Goal: Information Seeking & Learning: Compare options

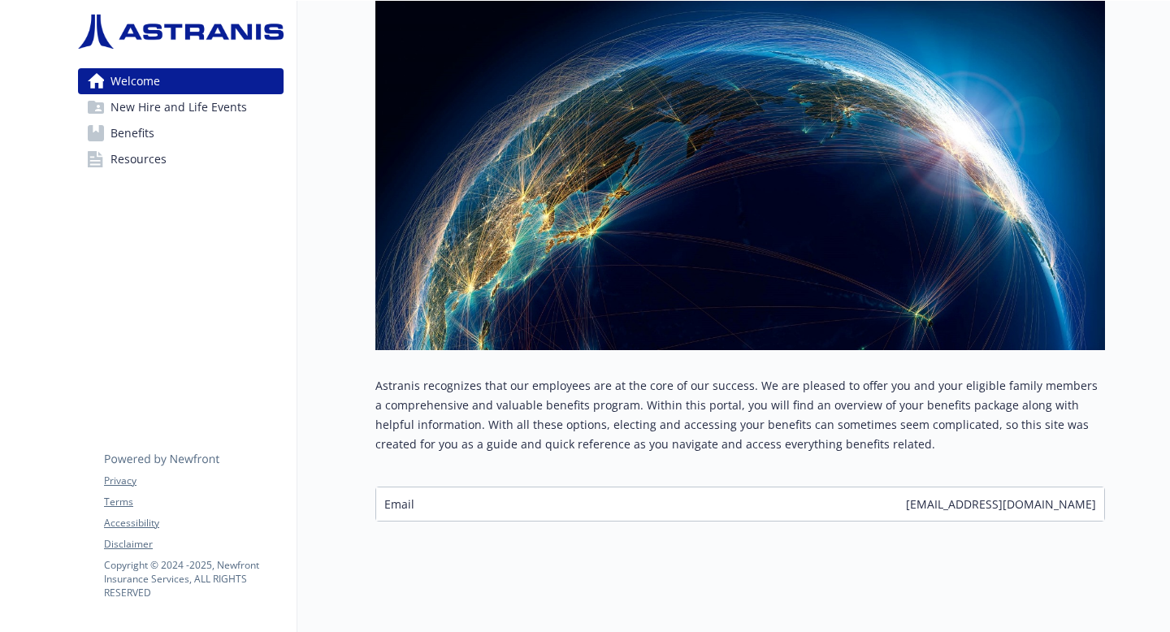
scroll to position [196, 0]
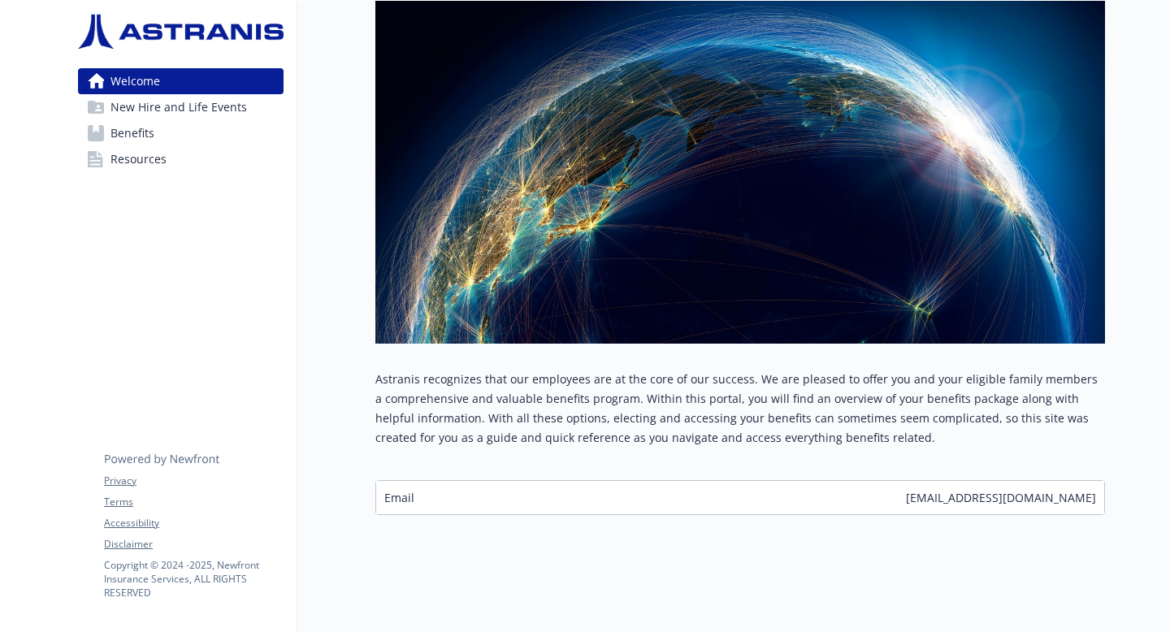
click at [206, 106] on span "New Hire and Life Events" at bounding box center [178, 107] width 136 height 26
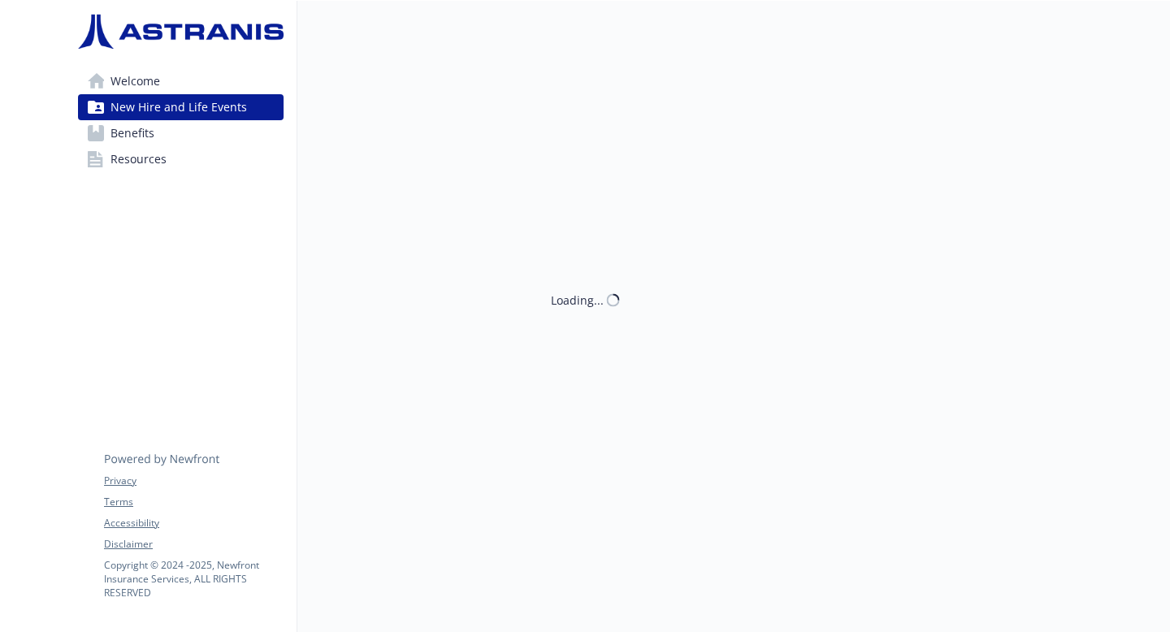
scroll to position [1, 0]
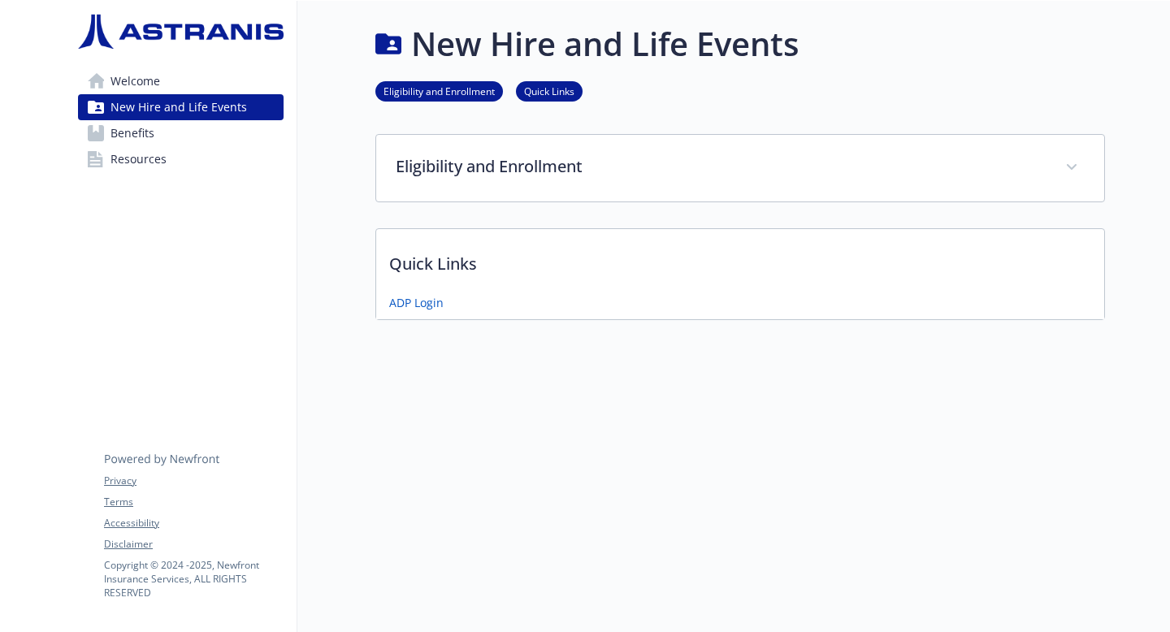
click at [146, 136] on span "Benefits" at bounding box center [132, 133] width 44 height 26
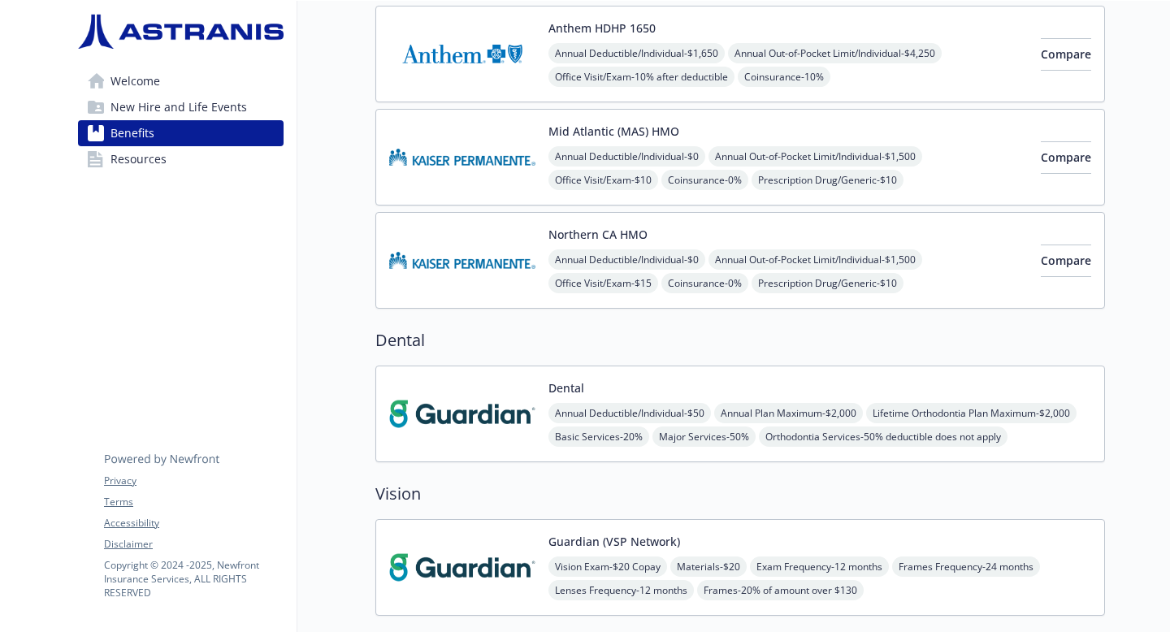
scroll to position [393, 0]
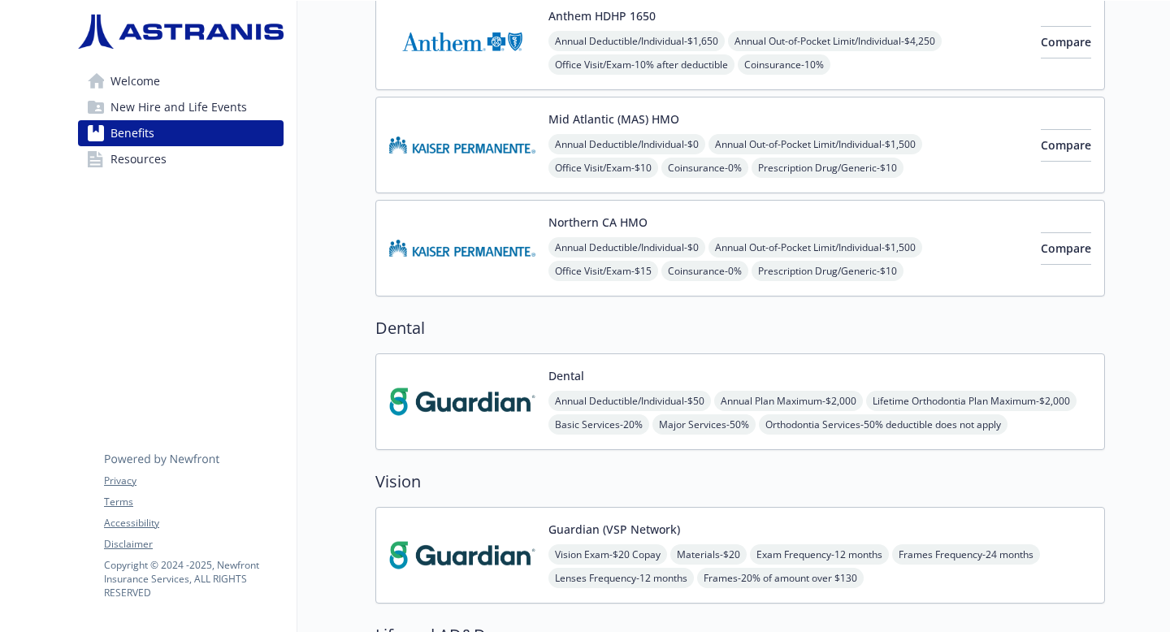
click at [888, 166] on span "Prescription Drug/Generic - $10" at bounding box center [828, 168] width 152 height 20
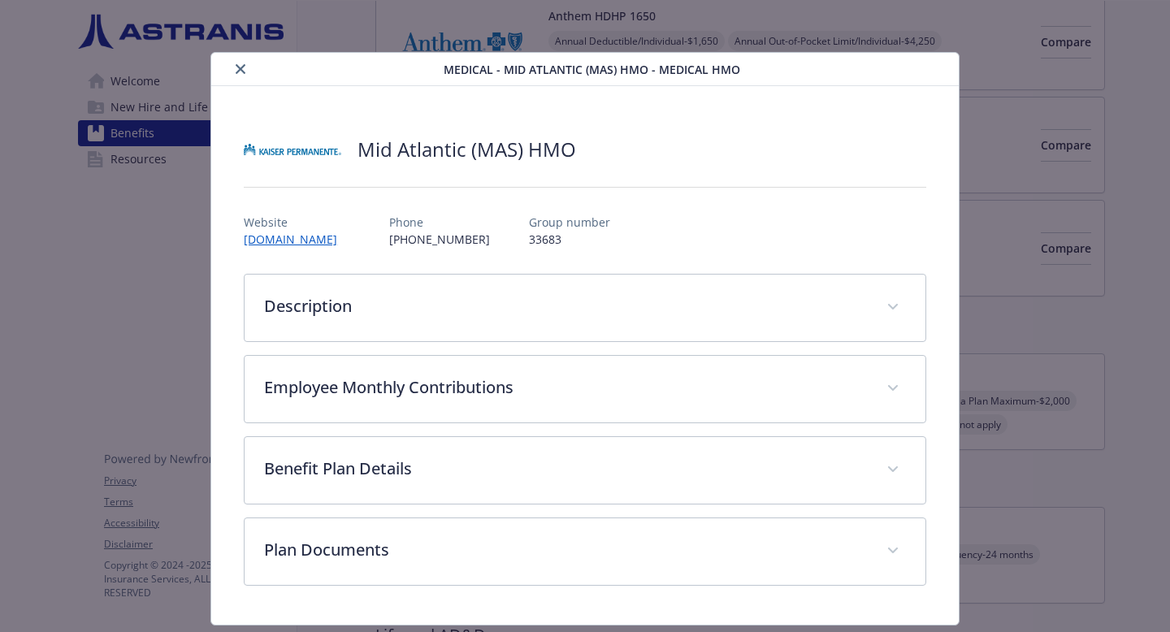
scroll to position [45, 0]
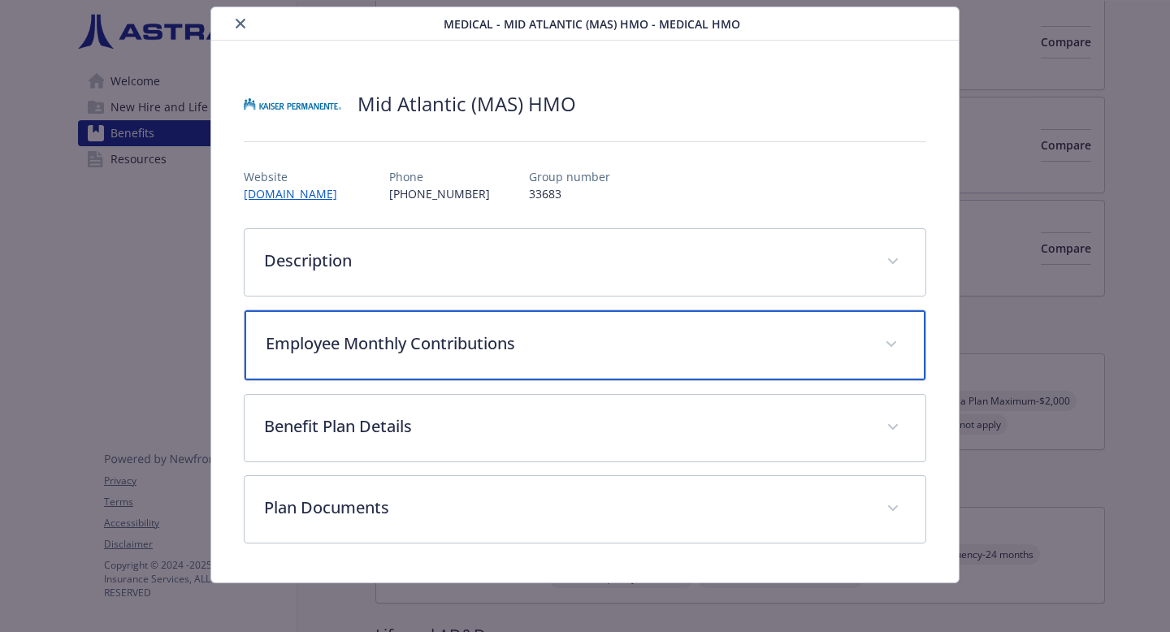
click at [812, 349] on p "Employee Monthly Contributions" at bounding box center [566, 343] width 600 height 24
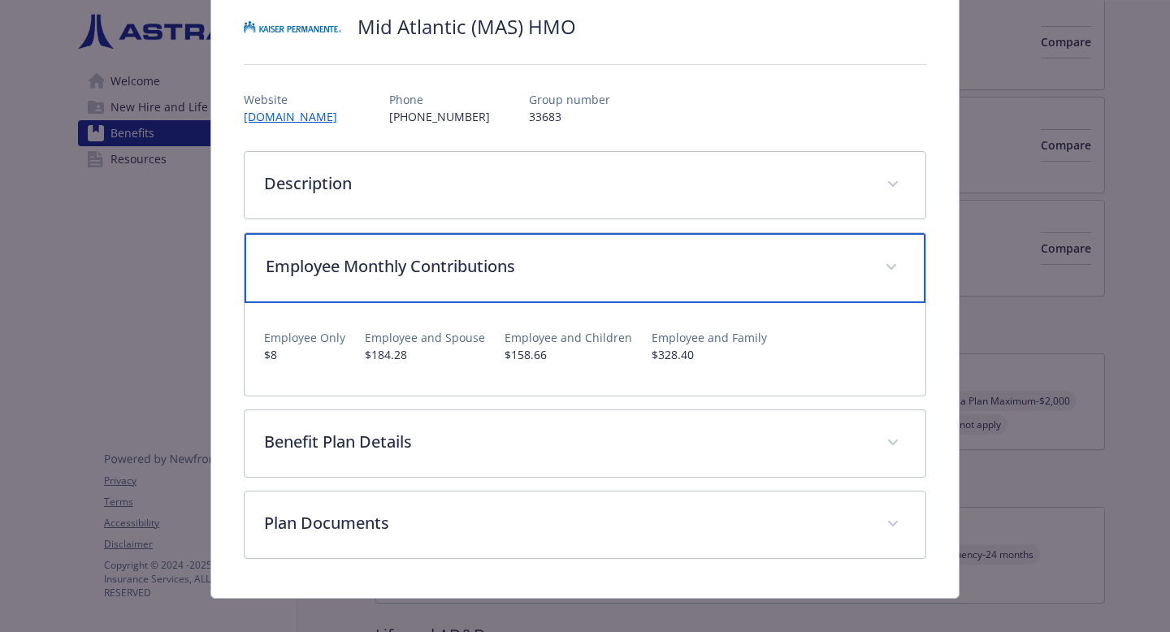
scroll to position [141, 0]
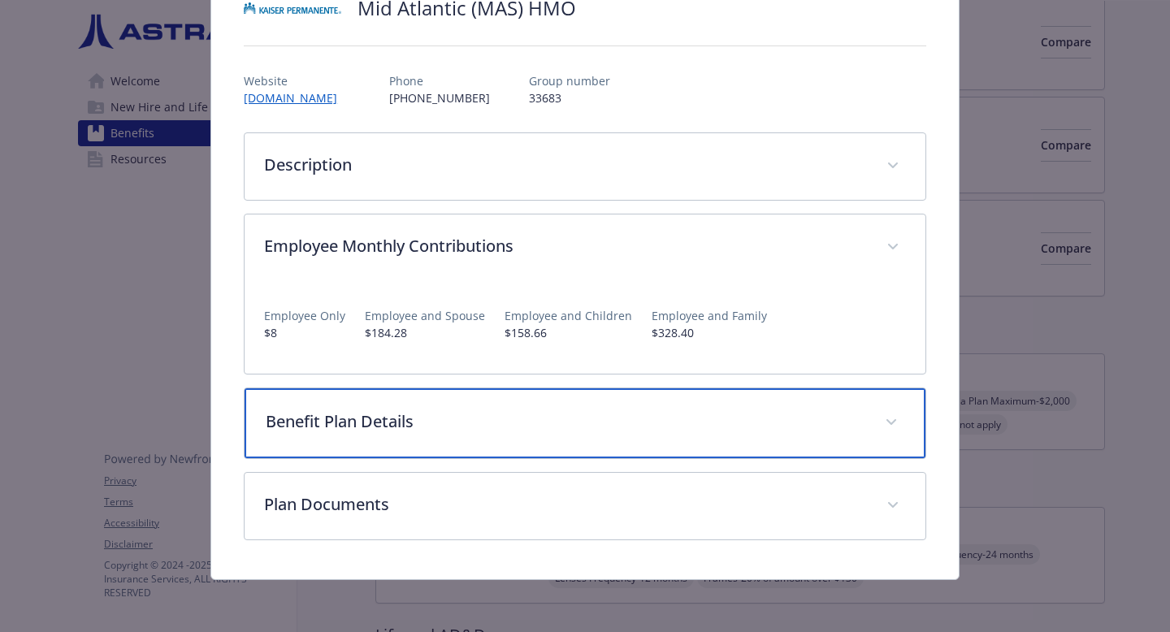
click at [812, 404] on div "Benefit Plan Details" at bounding box center [585, 423] width 681 height 70
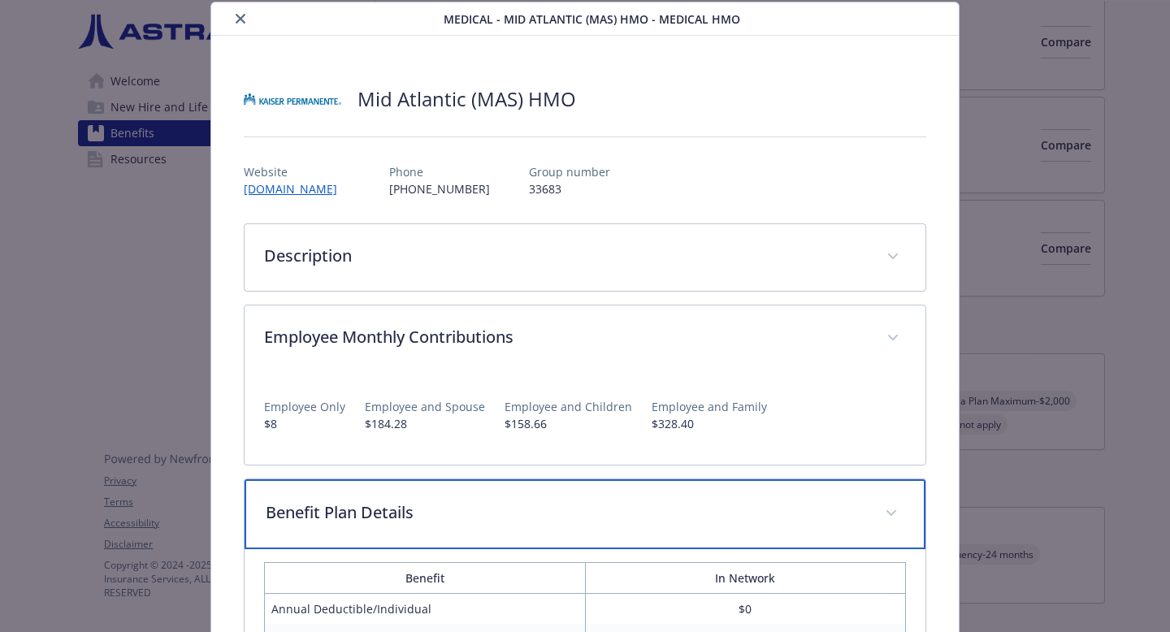
scroll to position [0, 0]
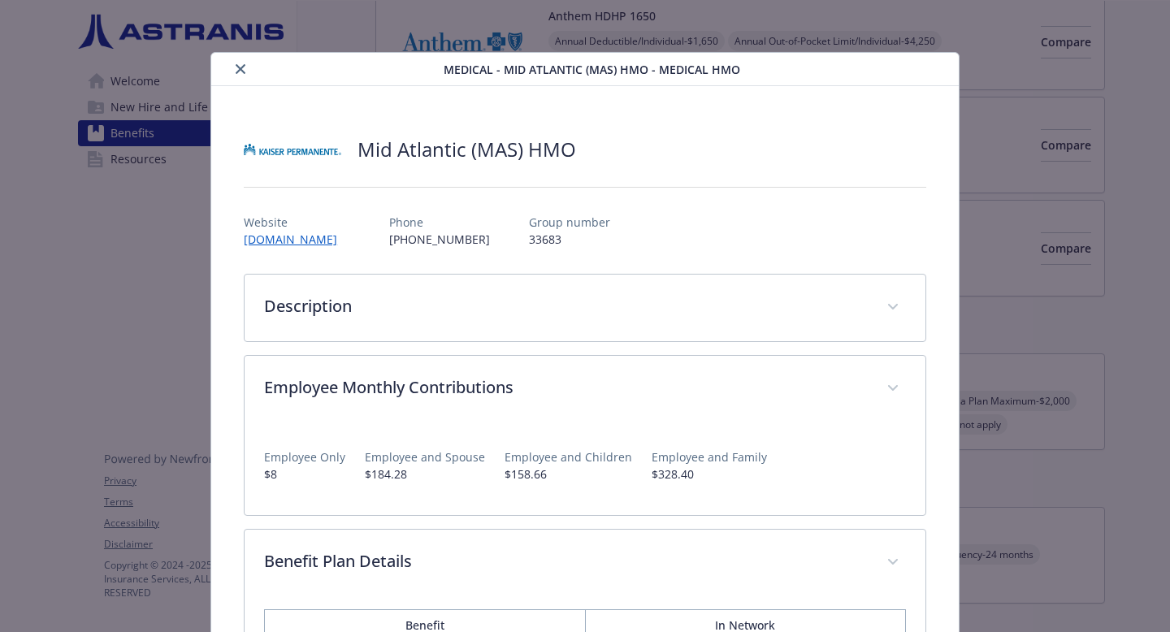
click at [240, 72] on icon "close" at bounding box center [241, 69] width 10 height 10
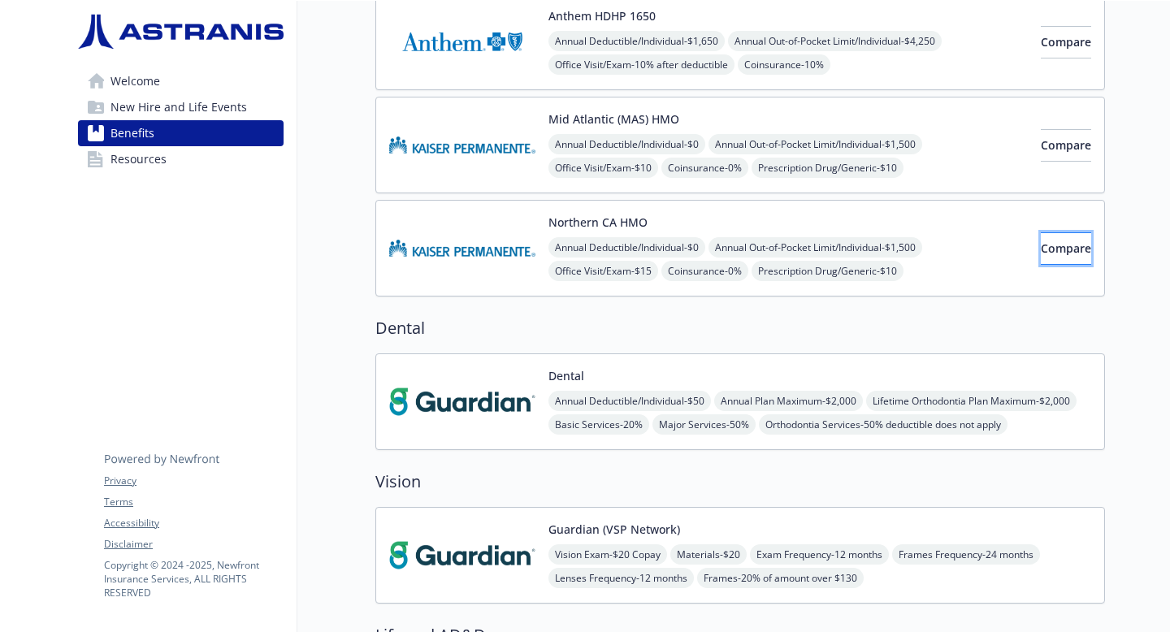
click at [1041, 251] on button "Compare" at bounding box center [1066, 248] width 50 height 32
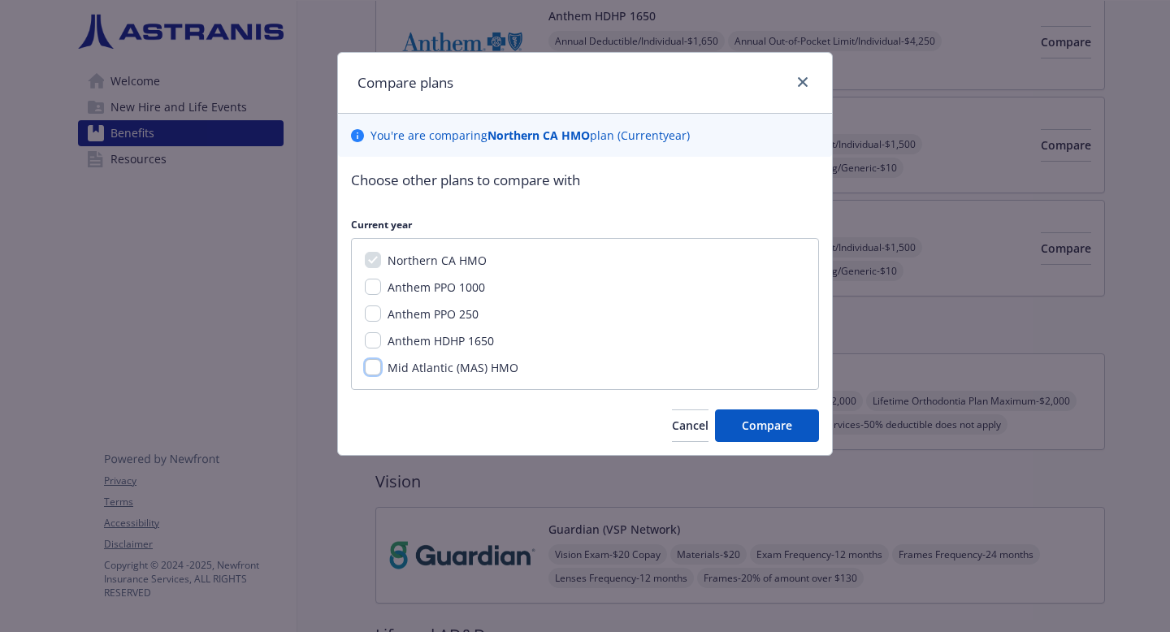
click at [372, 368] on input "Mid Atlantic (MAS) HMO" at bounding box center [373, 367] width 16 height 16
checkbox input "true"
click at [755, 436] on button "Compare" at bounding box center [767, 425] width 104 height 32
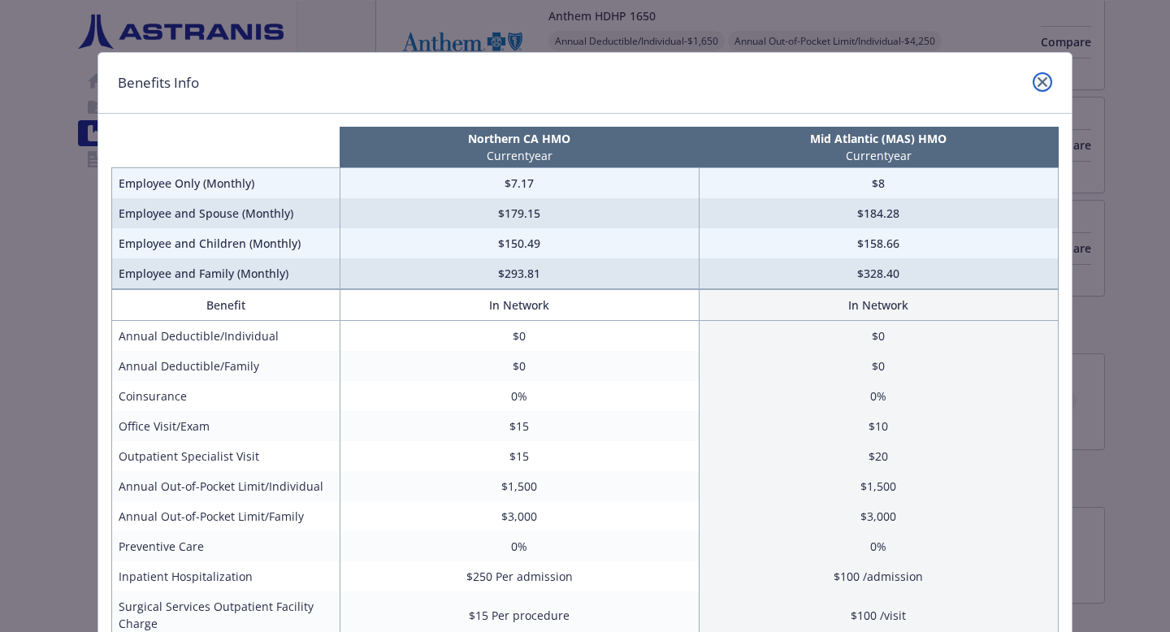
click at [1042, 85] on icon "close" at bounding box center [1043, 82] width 10 height 10
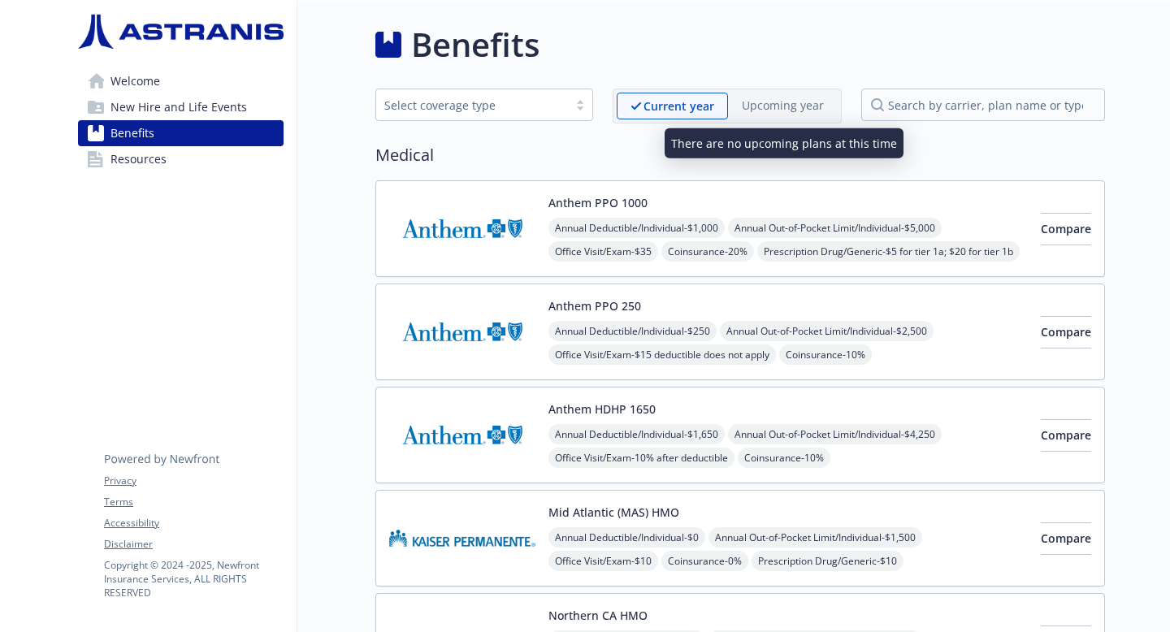
click at [782, 99] on p "Upcoming year" at bounding box center [783, 105] width 82 height 17
